Goal: Task Accomplishment & Management: Use online tool/utility

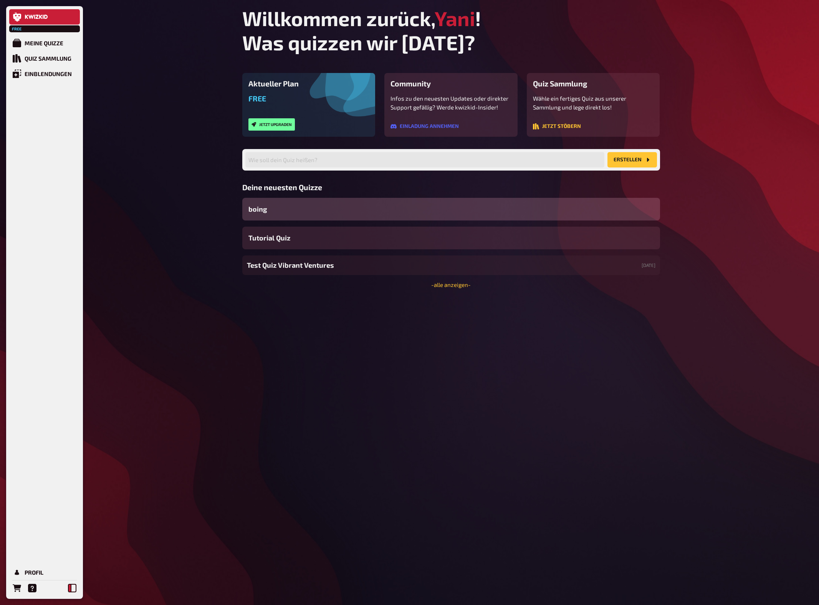
click at [72, 583] on button at bounding box center [72, 587] width 15 height 15
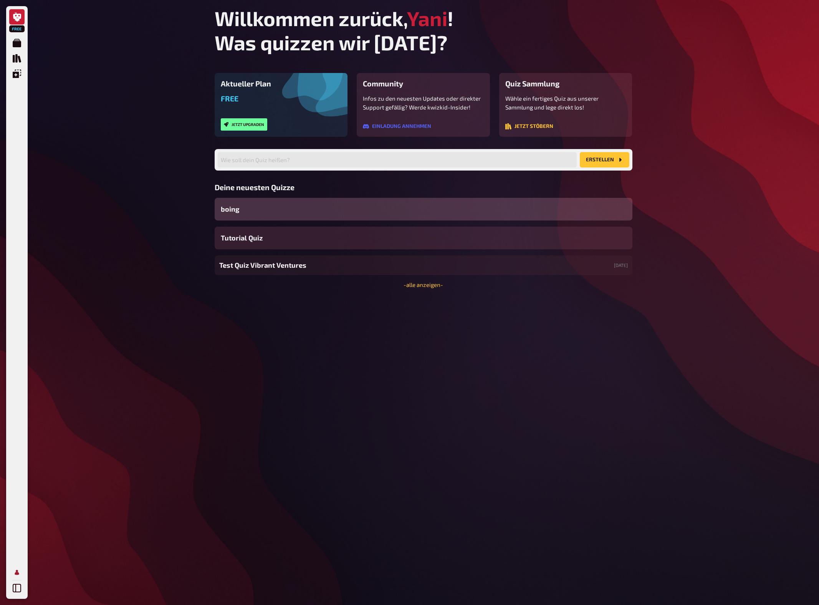
click at [17, 571] on icon "Profil" at bounding box center [17, 571] width 4 height 5
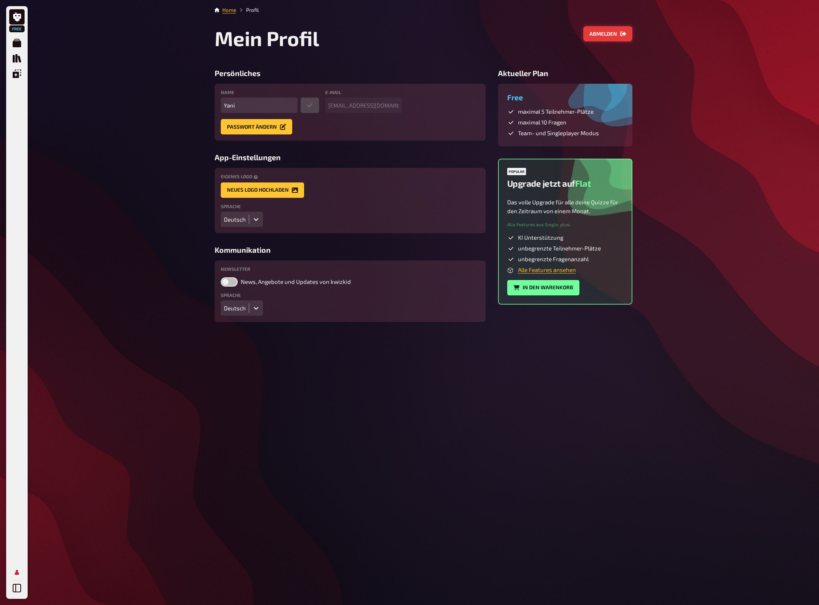
click at [603, 35] on button "Abmelden" at bounding box center [607, 33] width 49 height 15
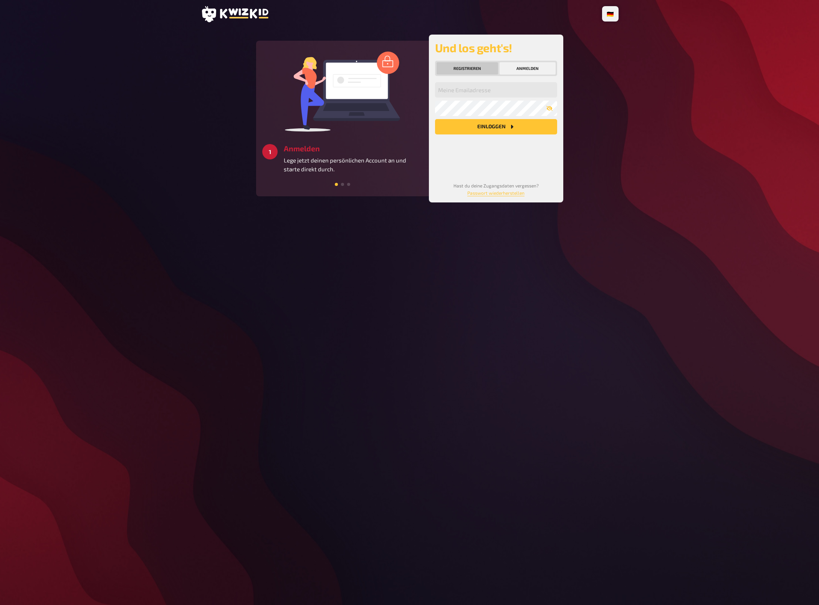
click at [460, 63] on button "Registrieren" at bounding box center [467, 68] width 61 height 12
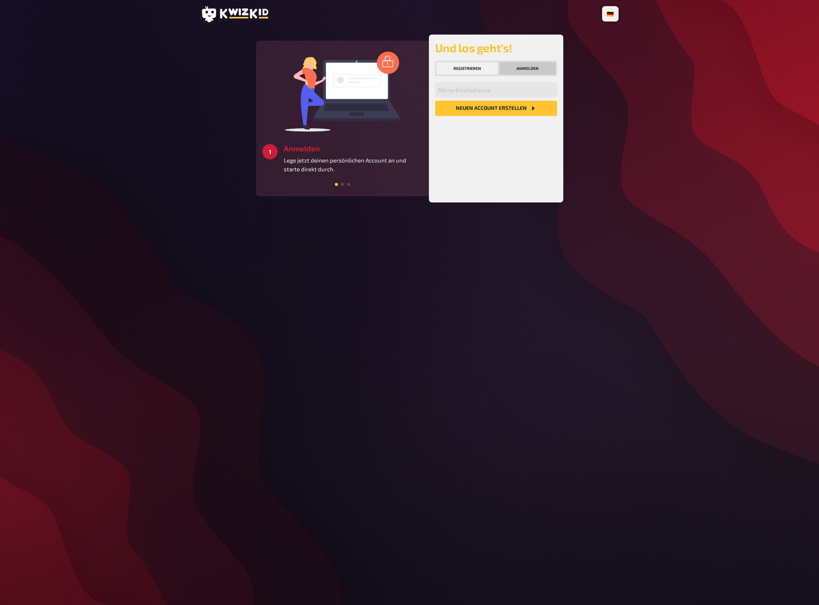
click at [510, 67] on button "Anmelden" at bounding box center [528, 68] width 56 height 12
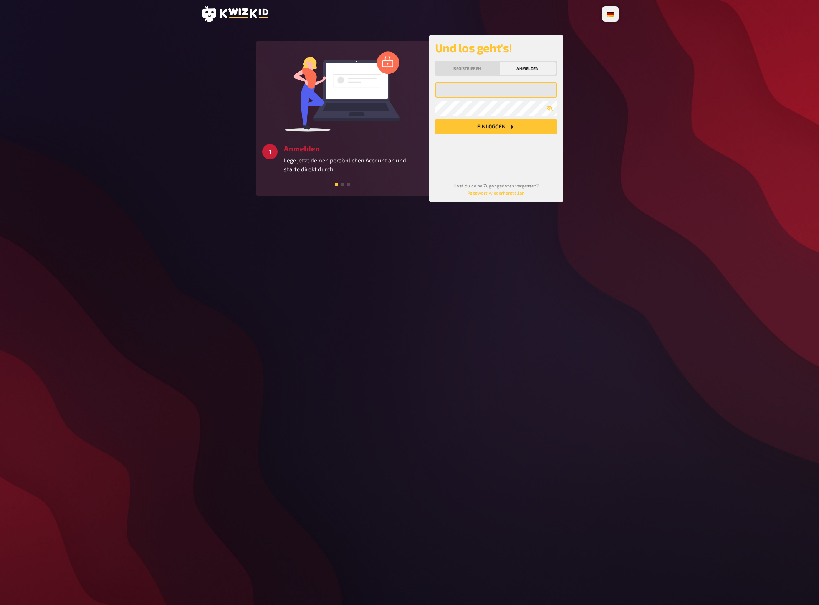
click at [494, 94] on input "email" at bounding box center [496, 89] width 122 height 15
click at [0, 604] on com-1password-button at bounding box center [0, 605] width 0 height 0
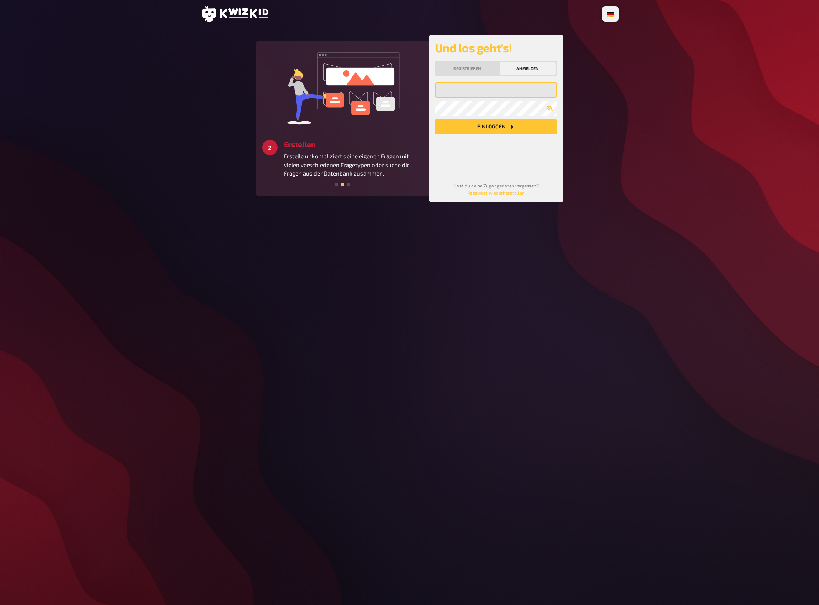
type input "[EMAIL_ADDRESS][DOMAIN_NAME]"
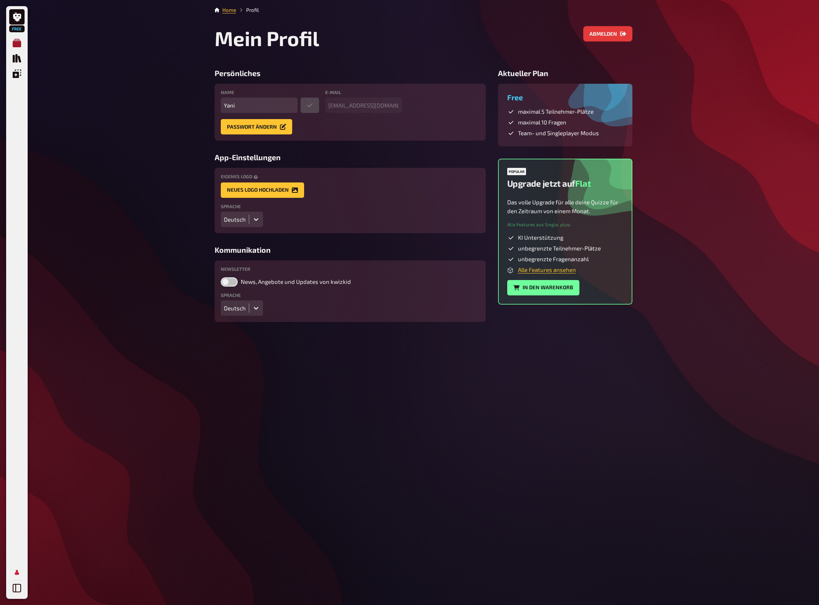
click at [23, 41] on link "Meine Quizze" at bounding box center [16, 42] width 15 height 15
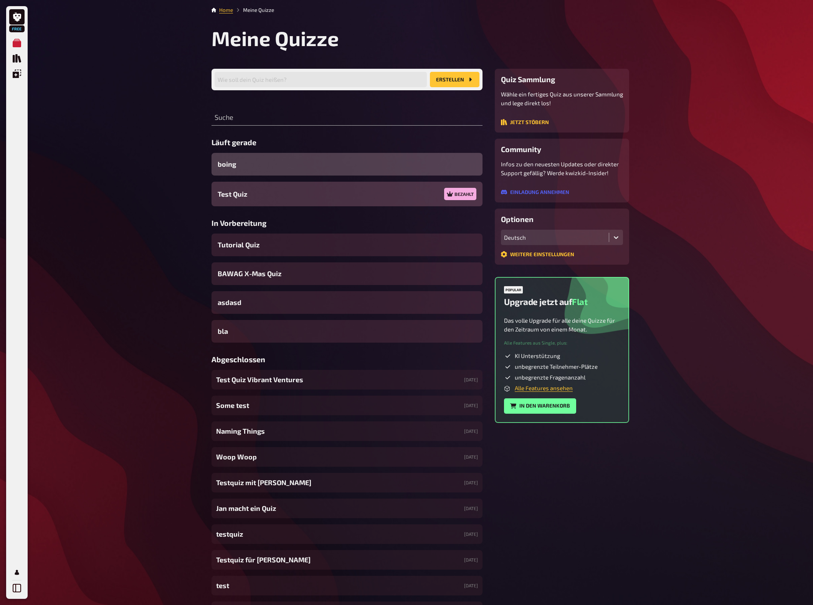
click at [266, 167] on div "boing" at bounding box center [347, 164] width 271 height 23
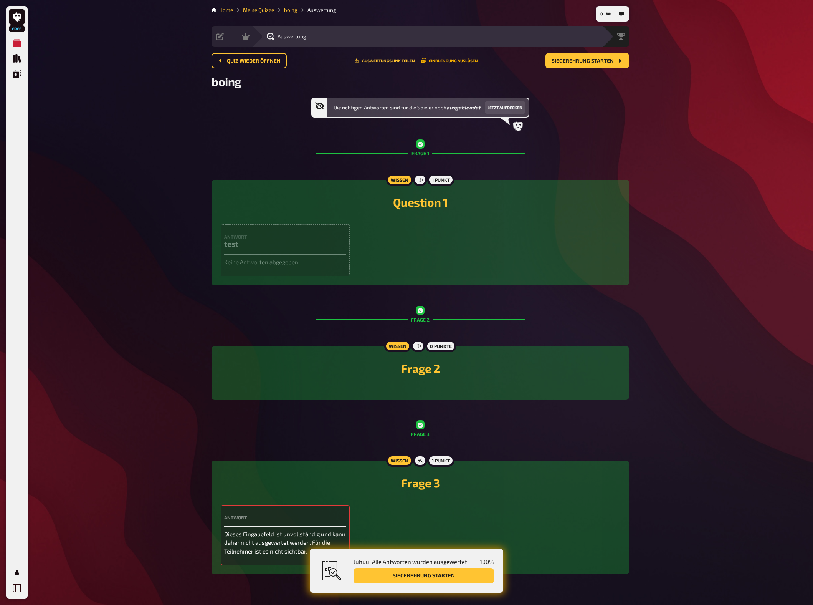
click at [437, 59] on button "Einblendung auslösen" at bounding box center [449, 60] width 57 height 5
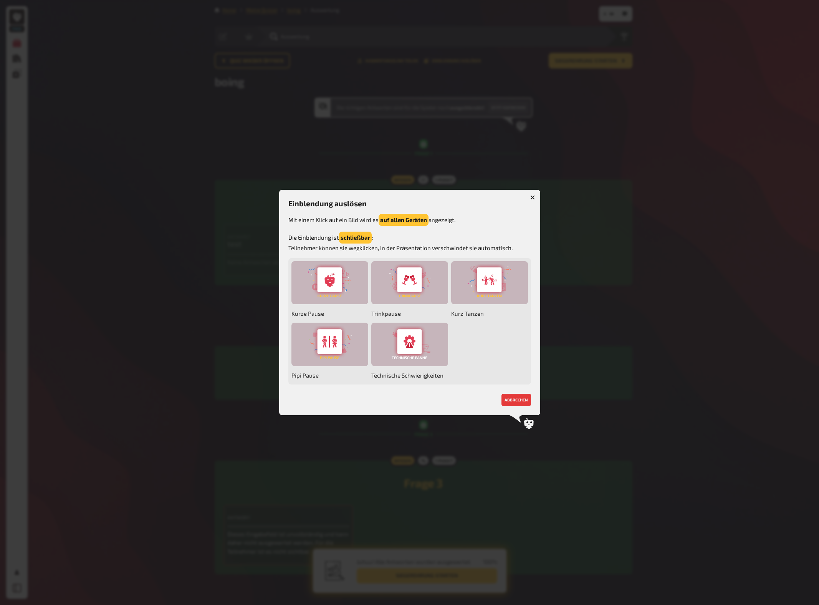
click at [437, 60] on div at bounding box center [409, 302] width 819 height 605
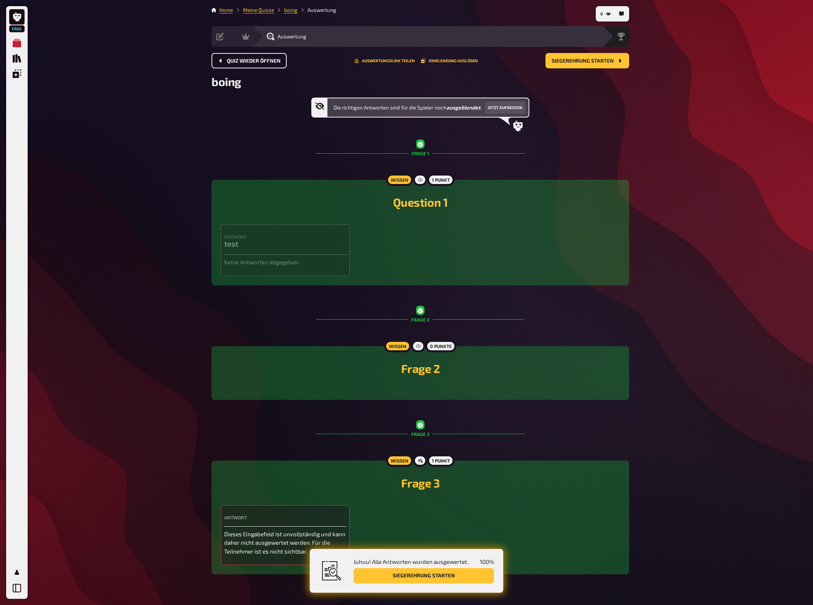
click at [240, 62] on span "Quiz wieder öffnen" at bounding box center [254, 60] width 54 height 5
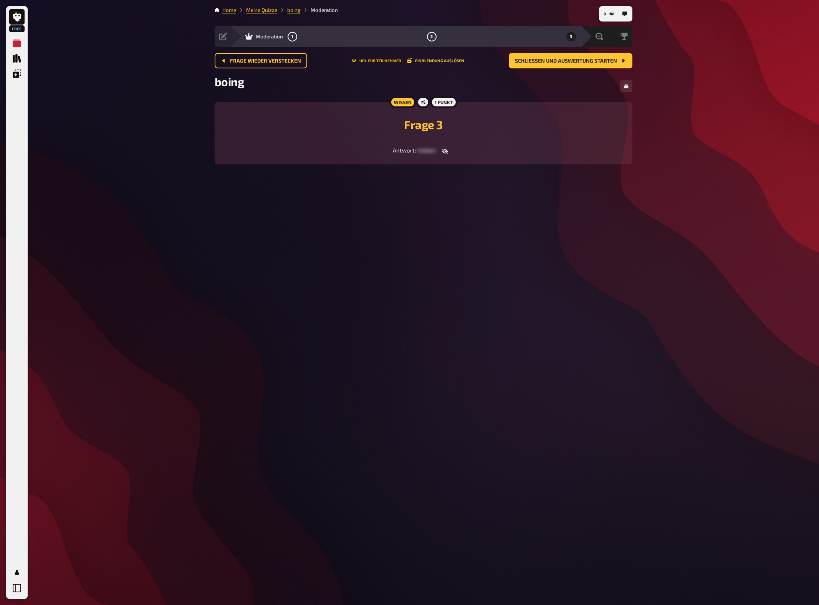
click at [380, 60] on button "URL für Teilnehmer" at bounding box center [377, 60] width 50 height 5
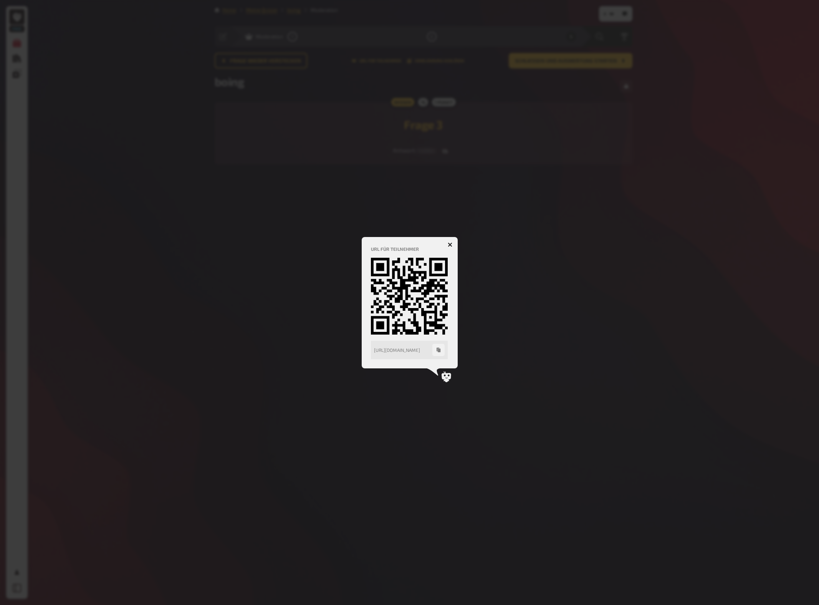
click at [442, 351] on button "button" at bounding box center [438, 350] width 12 height 12
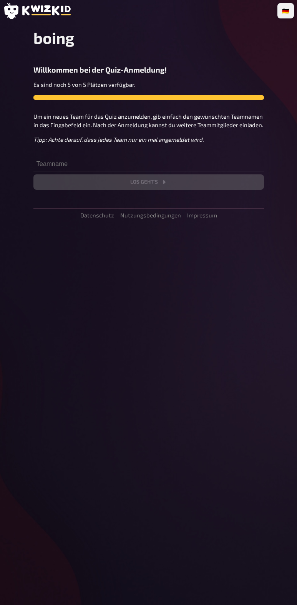
click at [206, 294] on div "🇩🇪 Deutsch 🇬🇧 English 🇳🇱 Nederlands boing Willkommen bei der Quiz-Anmeldung! Es…" at bounding box center [148, 302] width 297 height 605
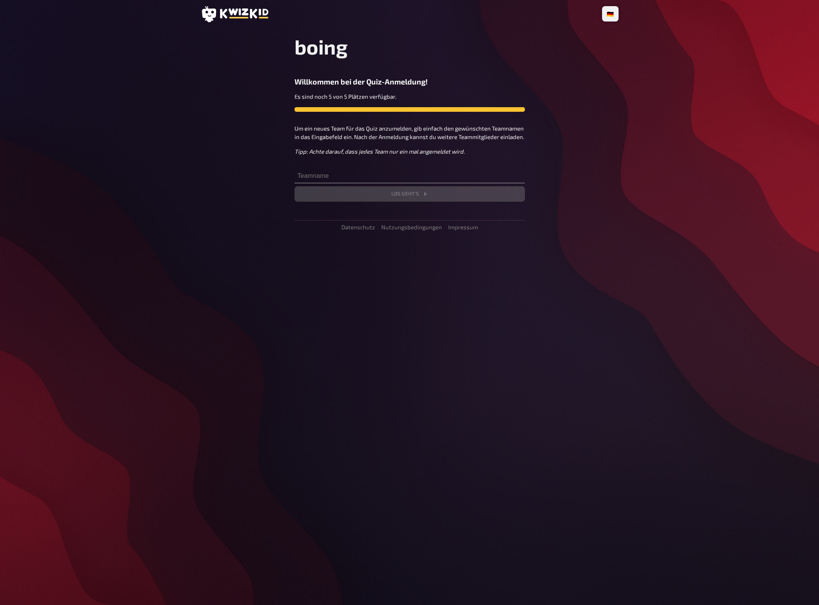
click at [695, 258] on div "🇩🇪 Deutsch 🇬🇧 English 🇳🇱 Nederlands boing Willkommen bei der Quiz-Anmeldung! Es…" at bounding box center [409, 302] width 819 height 605
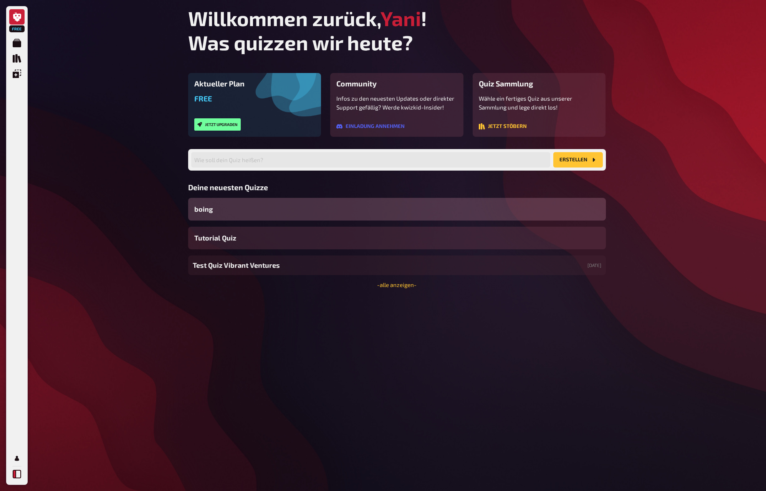
click at [14, 479] on button at bounding box center [16, 473] width 15 height 15
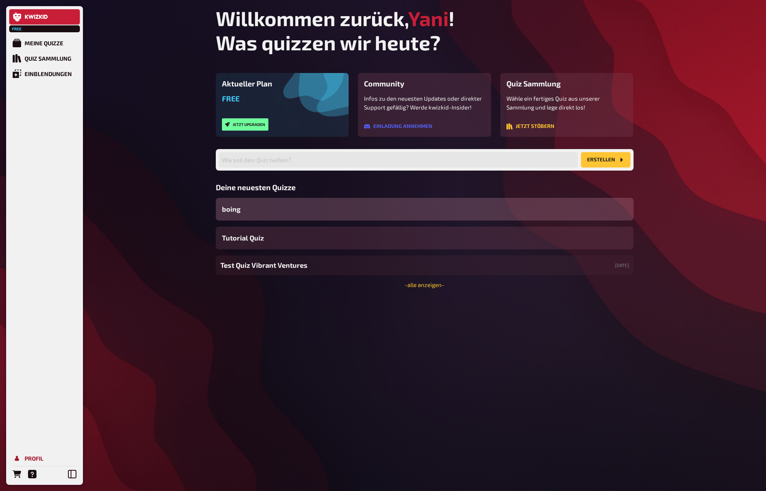
click at [31, 457] on div "Profil" at bounding box center [34, 458] width 19 height 7
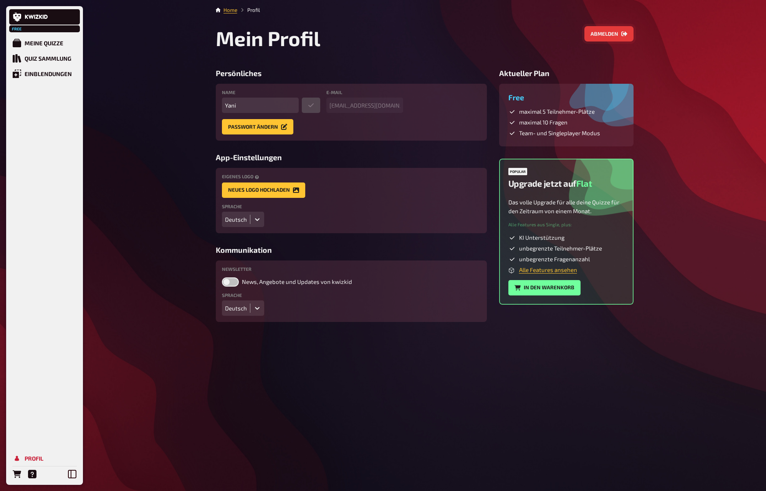
click at [612, 31] on button "Abmelden" at bounding box center [608, 33] width 49 height 15
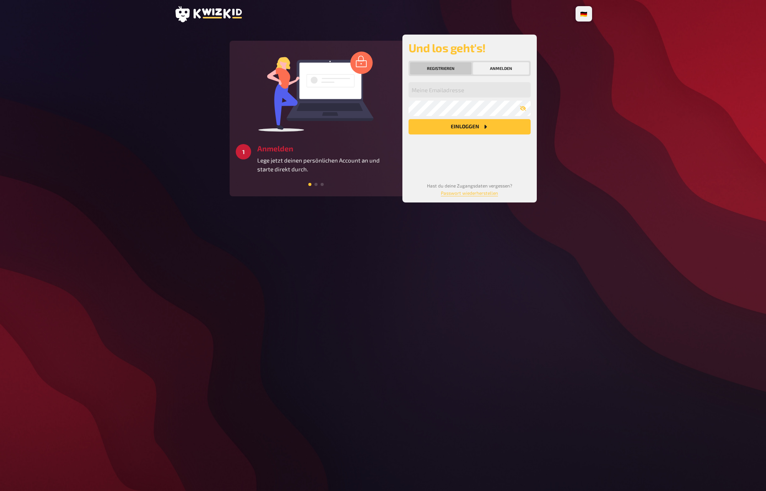
click at [429, 69] on button "Registrieren" at bounding box center [440, 68] width 61 height 12
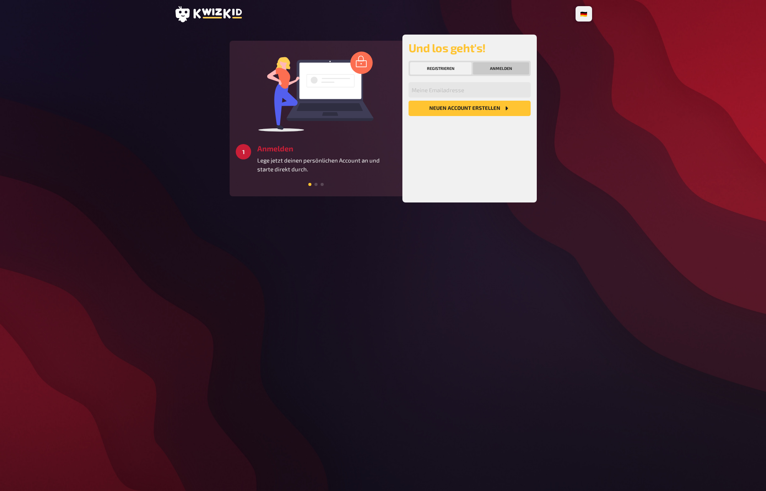
click at [503, 66] on button "Anmelden" at bounding box center [501, 68] width 56 height 12
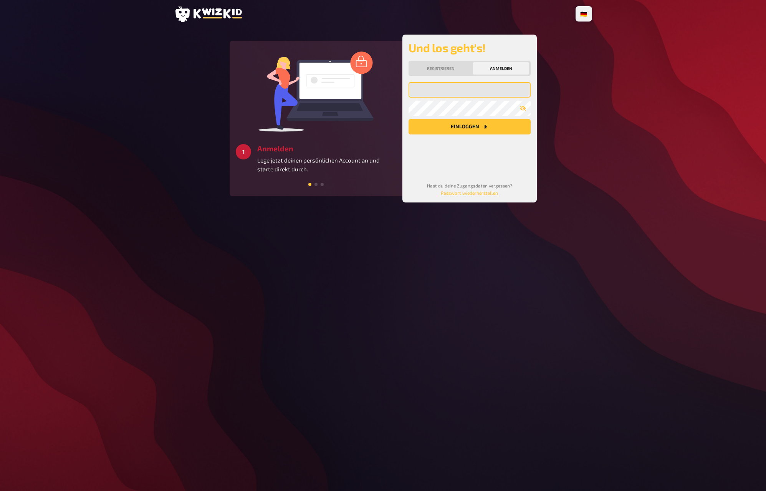
click at [503, 88] on input "email" at bounding box center [470, 89] width 122 height 15
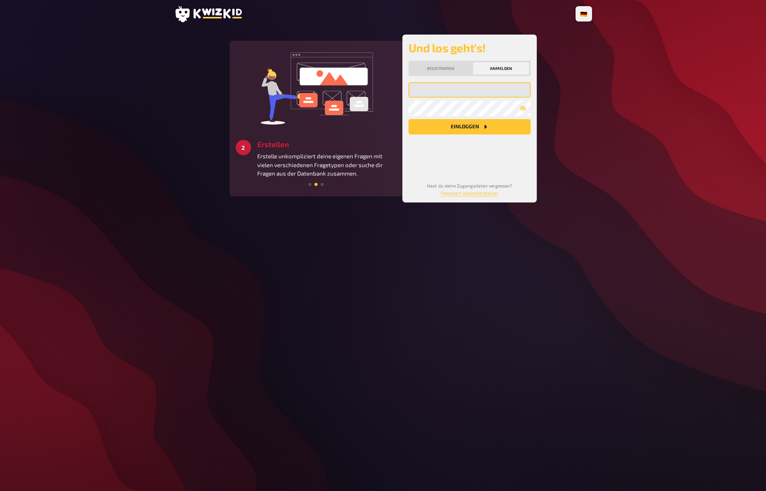
type input "[EMAIL_ADDRESS][DOMAIN_NAME]"
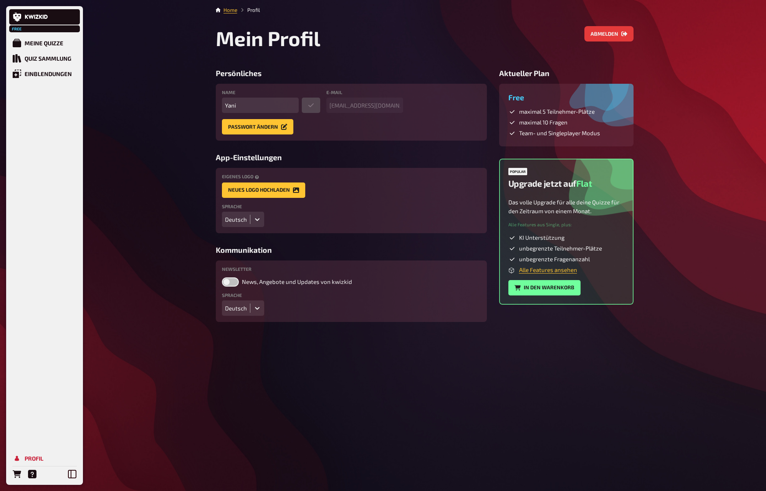
click at [684, 129] on div "Free Meine Quizze Quiz Sammlung Einblendungen Profil Home Profil Mein Profil Ab…" at bounding box center [383, 245] width 766 height 491
click at [682, 126] on div "Free Meine Quizze Quiz Sammlung Einblendungen Profil Home Profil Mein Profil Ab…" at bounding box center [383, 245] width 766 height 491
